Goal: Information Seeking & Learning: Learn about a topic

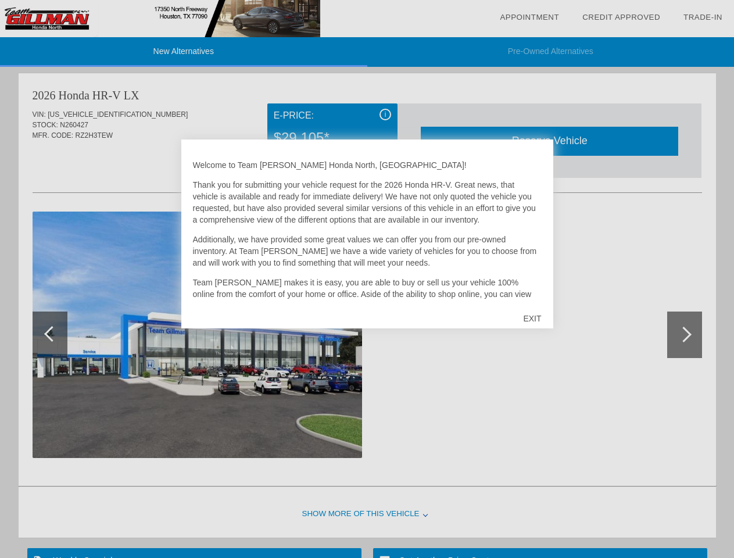
scroll to position [1190, 0]
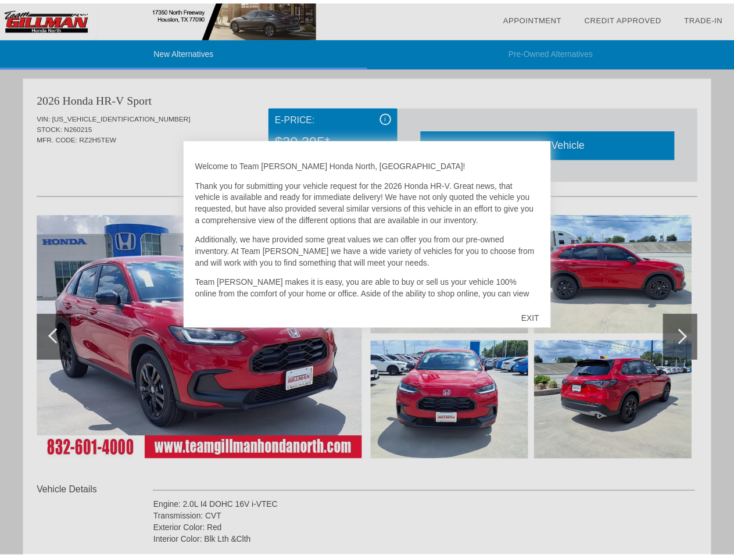
scroll to position [716, 0]
